Goal: Transaction & Acquisition: Purchase product/service

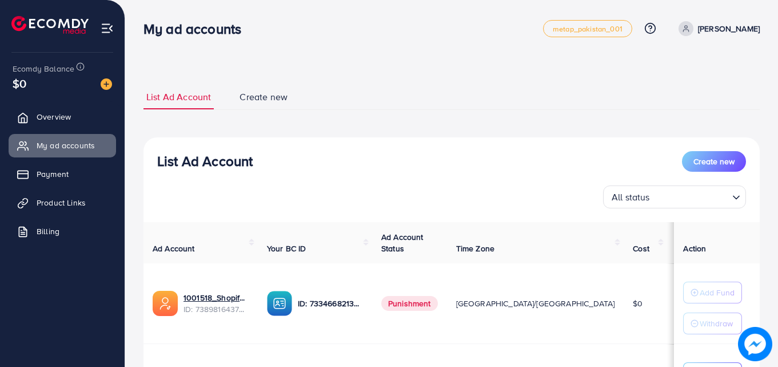
scroll to position [140, 0]
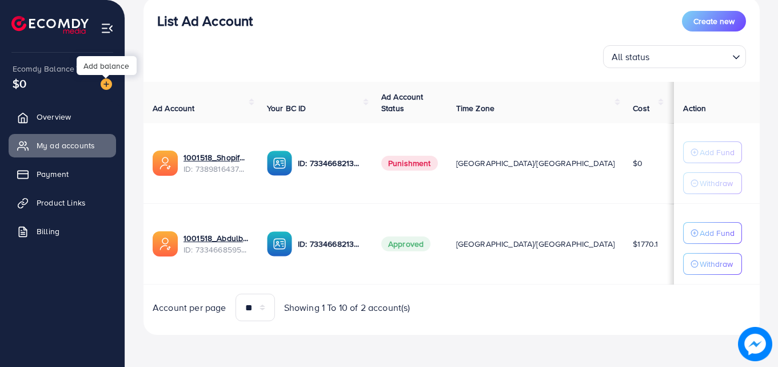
click at [102, 84] on img at bounding box center [106, 83] width 11 height 11
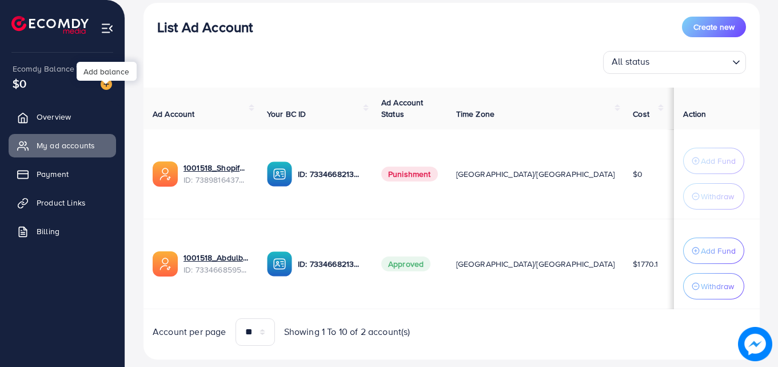
scroll to position [146, 0]
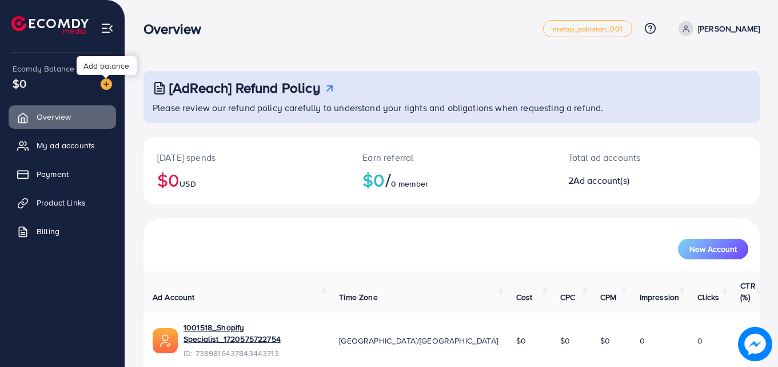
click at [109, 83] on img at bounding box center [106, 83] width 11 height 11
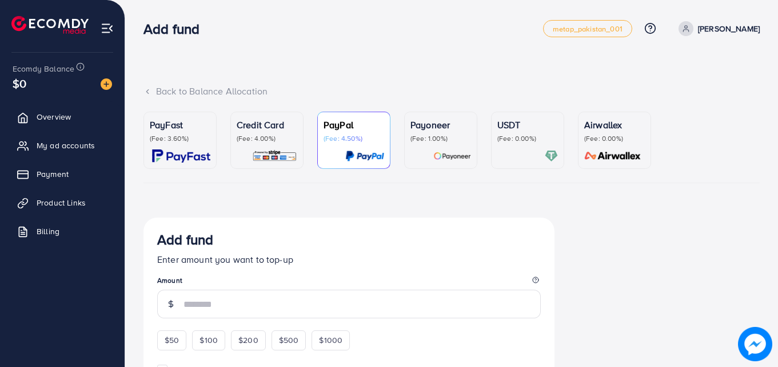
click at [193, 150] on img at bounding box center [181, 155] width 58 height 13
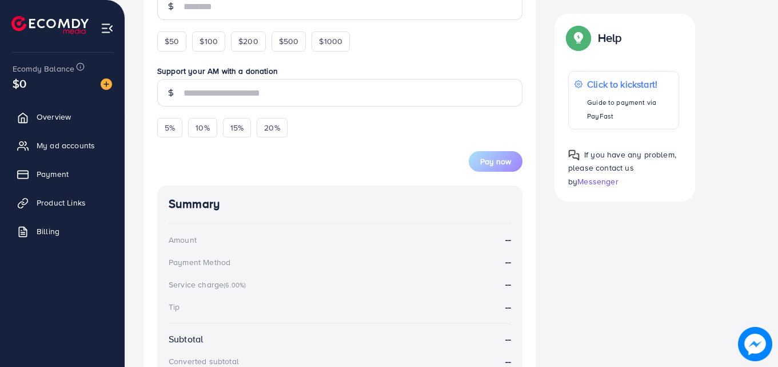
scroll to position [293, 0]
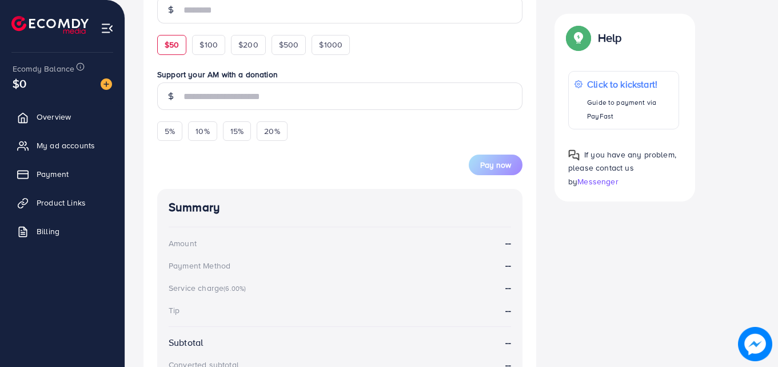
click at [167, 46] on span "$50" at bounding box center [172, 44] width 14 height 11
type input "**"
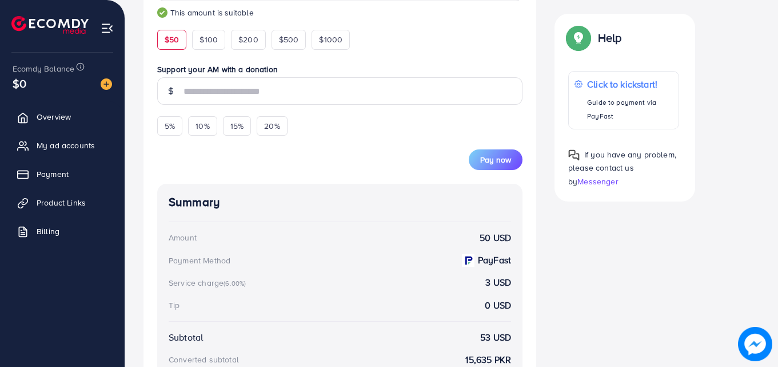
scroll to position [301, 0]
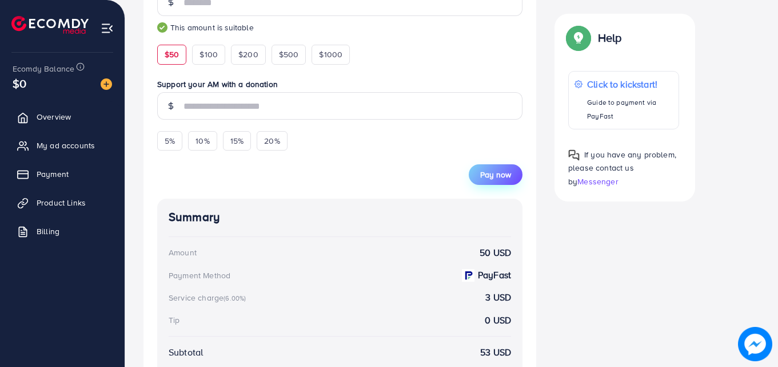
click at [492, 176] on span "Pay now" at bounding box center [495, 174] width 31 height 11
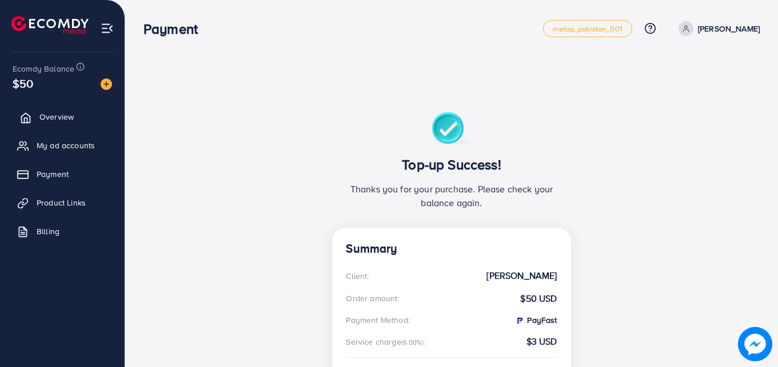
click at [98, 111] on link "Overview" at bounding box center [63, 116] width 108 height 23
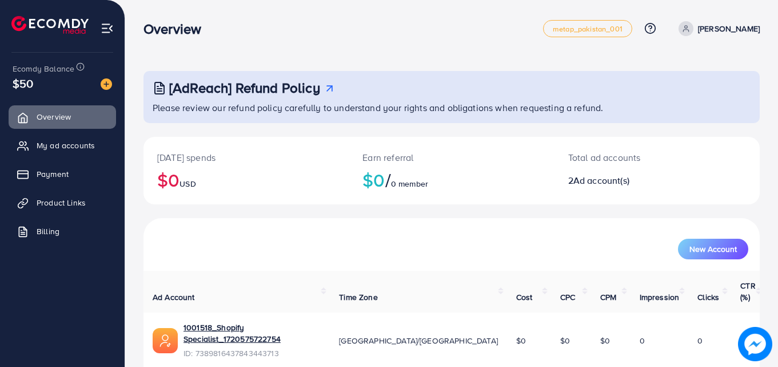
click at [108, 28] on img at bounding box center [107, 28] width 13 height 13
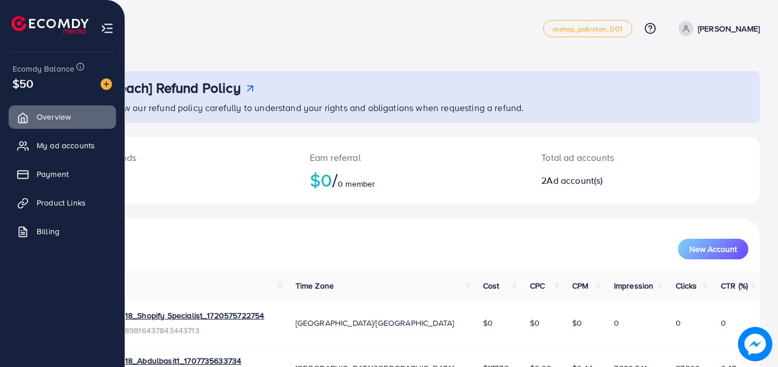
click at [107, 29] on img at bounding box center [107, 28] width 13 height 13
